Goal: Task Accomplishment & Management: Use online tool/utility

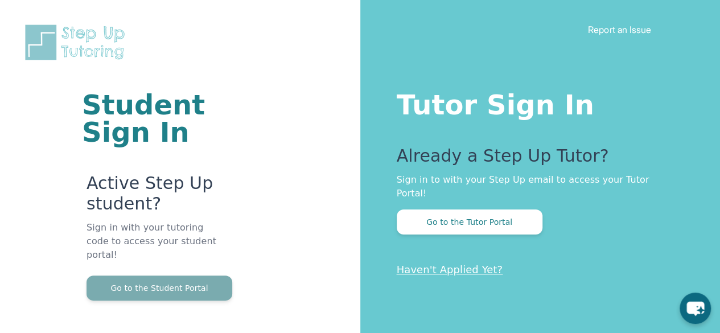
click at [209, 275] on button "Go to the Student Portal" at bounding box center [159, 287] width 146 height 25
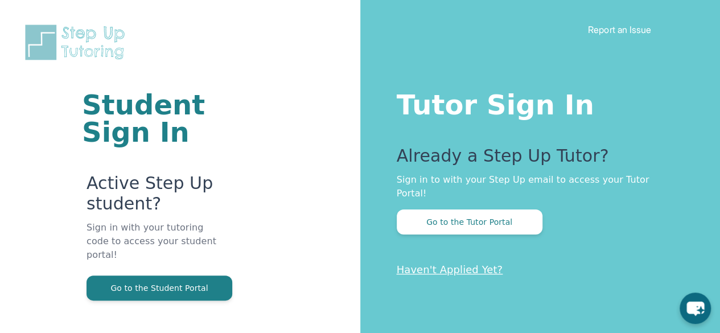
click at [308, 137] on div "Student Sign In Active Step Up student? Sign in with your tutoring code to acce…" at bounding box center [180, 185] width 269 height 371
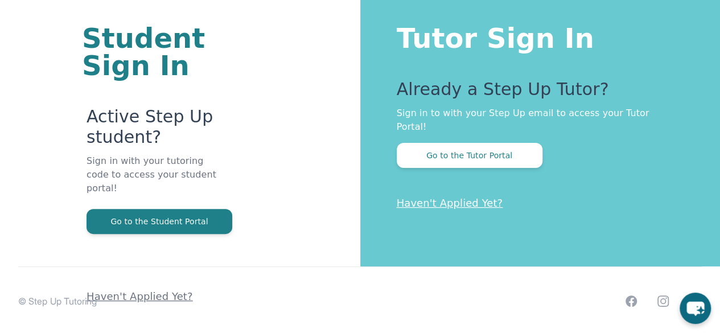
scroll to position [68, 0]
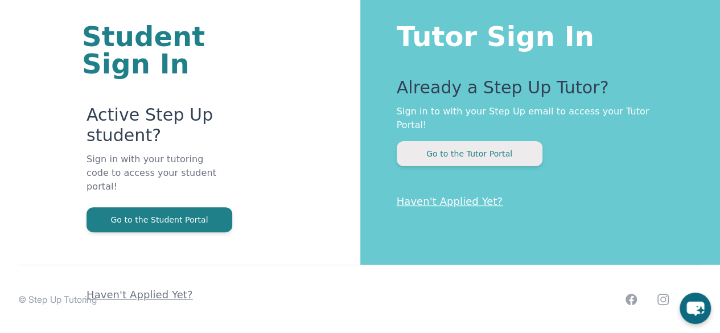
click at [473, 141] on button "Go to the Tutor Portal" at bounding box center [470, 153] width 146 height 25
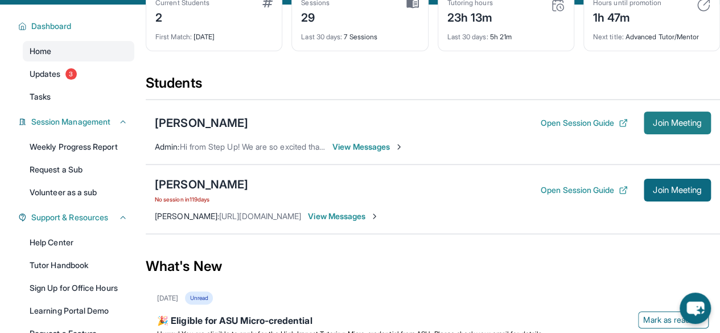
click at [653, 121] on span "Join Meeting" at bounding box center [677, 123] width 49 height 7
